Goal: Information Seeking & Learning: Understand process/instructions

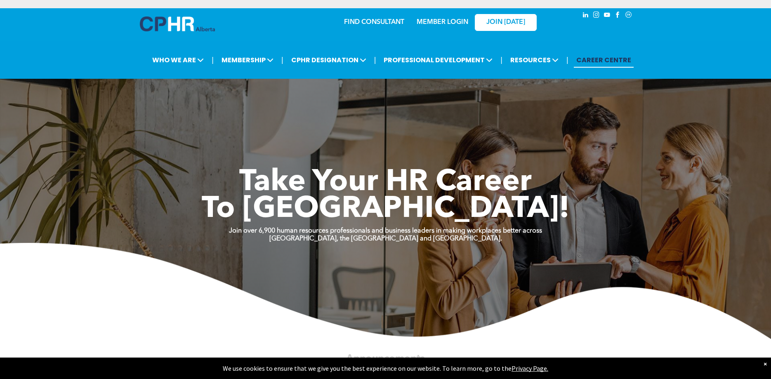
click at [450, 20] on link "MEMBER LOGIN" at bounding box center [443, 22] width 52 height 7
click at [432, 21] on link "MEMBER LOGIN" at bounding box center [443, 22] width 52 height 7
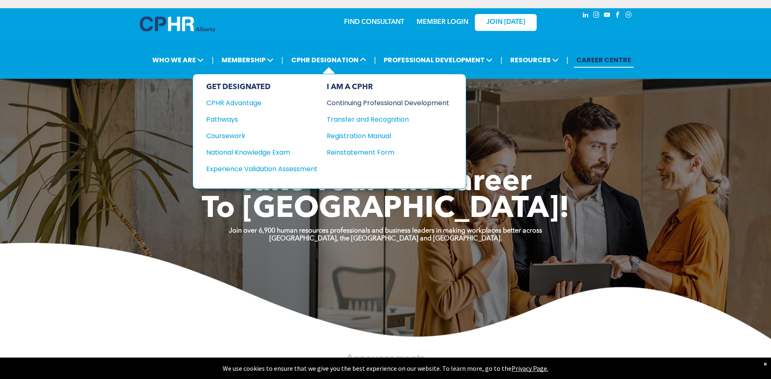
click at [408, 101] on div "Continuing Professional Development" at bounding box center [382, 103] width 110 height 10
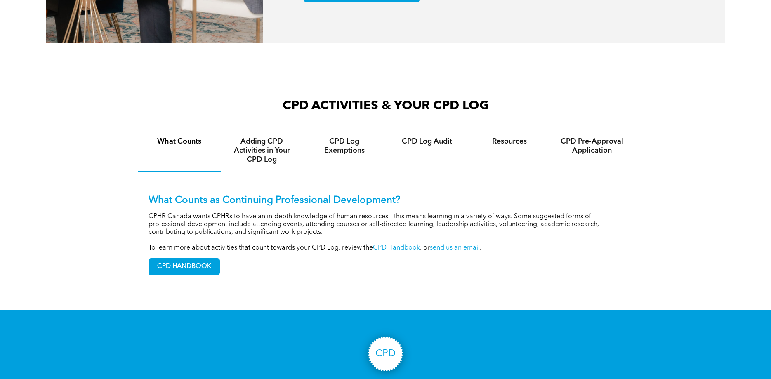
scroll to position [547, 0]
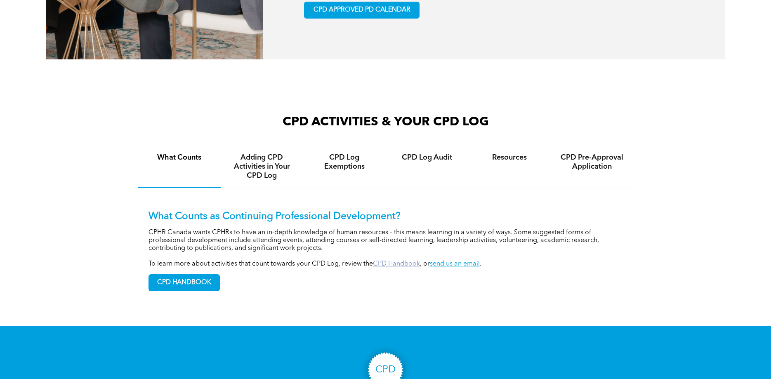
click at [392, 267] on link "CPD Handbook" at bounding box center [396, 264] width 47 height 7
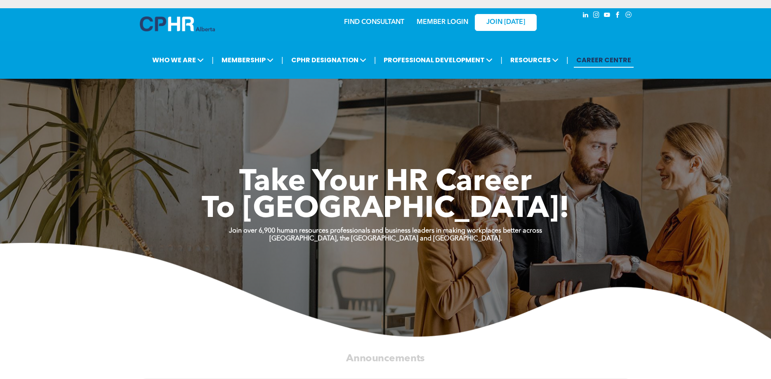
click at [446, 22] on link "MEMBER LOGIN" at bounding box center [443, 22] width 52 height 7
